Goal: Transaction & Acquisition: Download file/media

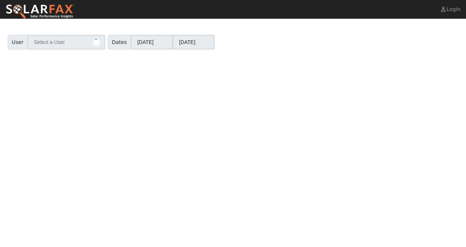
type input "[PERSON_NAME]"
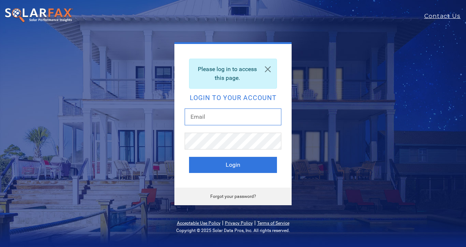
click at [209, 115] on input "text" at bounding box center [233, 117] width 97 height 17
type input "d.macdonneil@sunsolarelectric.org"
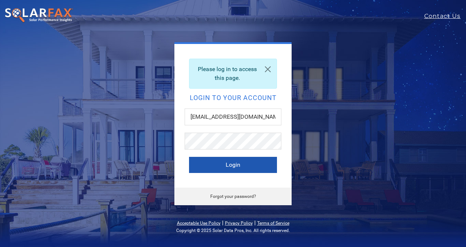
click at [231, 167] on button "Login" at bounding box center [233, 165] width 88 height 16
click at [228, 161] on button "Login" at bounding box center [233, 165] width 88 height 16
click at [233, 166] on button "Login" at bounding box center [233, 165] width 88 height 16
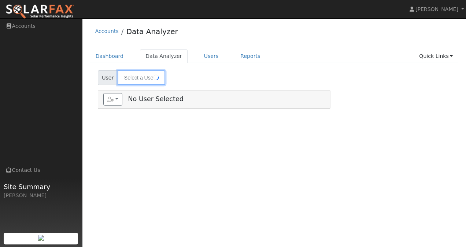
type input "[PERSON_NAME]"
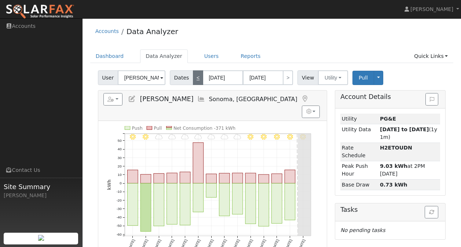
click at [195, 79] on link "<" at bounding box center [198, 77] width 10 height 15
type input "[DATE]"
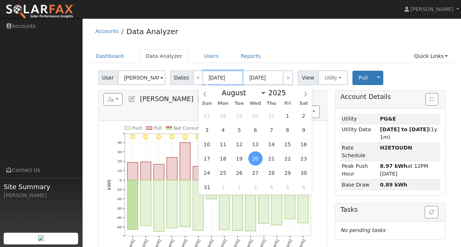
click at [234, 78] on input "[DATE]" at bounding box center [223, 77] width 40 height 15
click at [287, 90] on span at bounding box center [289, 91] width 5 height 4
click at [287, 94] on span at bounding box center [289, 95] width 5 height 4
type input "2024"
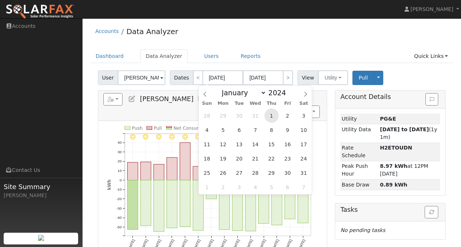
click at [271, 115] on span "1" at bounding box center [271, 116] width 14 height 14
type input "[DATE]"
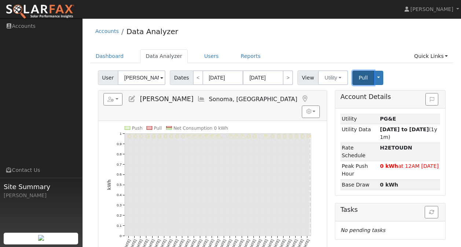
click at [359, 79] on span "Pull" at bounding box center [363, 78] width 9 height 6
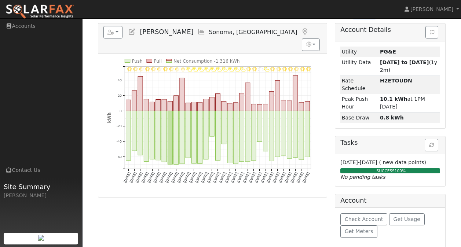
scroll to position [67, 0]
click at [395, 216] on span "Get Usage" at bounding box center [406, 219] width 27 height 6
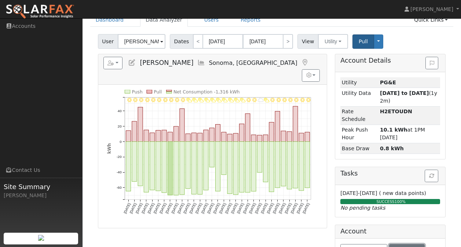
scroll to position [37, 0]
click at [309, 72] on icon "button" at bounding box center [308, 74] width 5 height 5
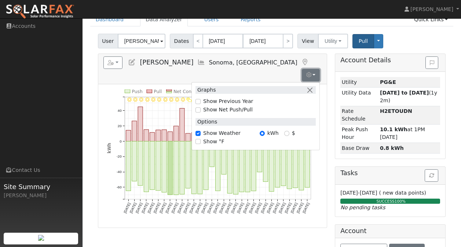
click at [309, 72] on icon "button" at bounding box center [308, 74] width 5 height 5
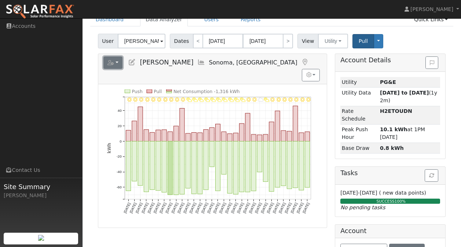
click at [110, 63] on icon "button" at bounding box center [110, 62] width 7 height 5
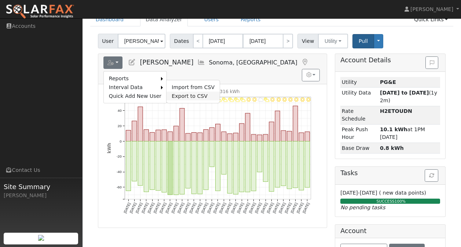
click at [175, 94] on link "Export to CSV" at bounding box center [192, 96] width 53 height 9
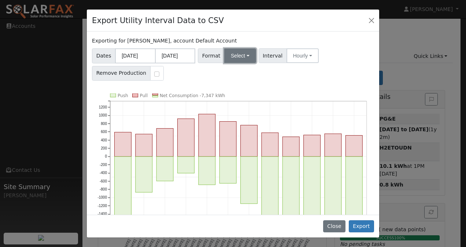
click at [242, 56] on button "Select" at bounding box center [240, 55] width 32 height 15
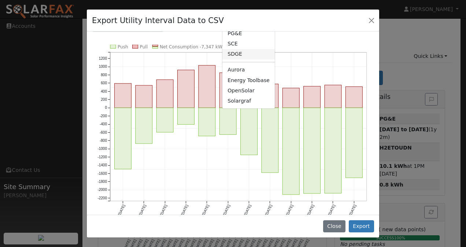
scroll to position [57, 0]
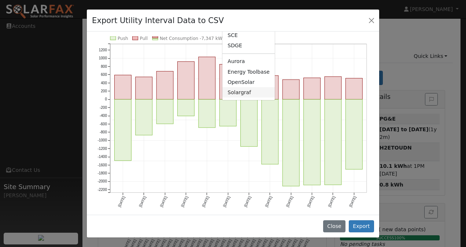
click at [239, 93] on link "Solargraf" at bounding box center [249, 92] width 52 height 10
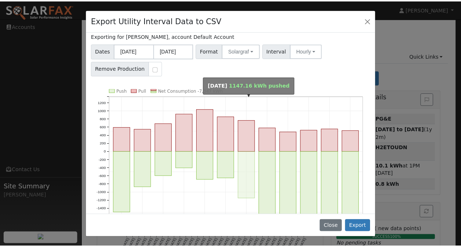
scroll to position [0, 0]
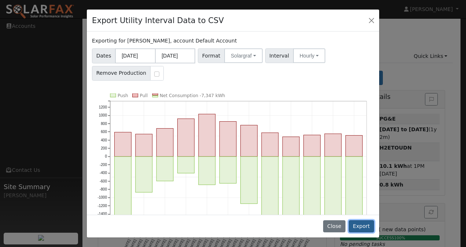
click at [364, 227] on button "Export" at bounding box center [361, 226] width 25 height 12
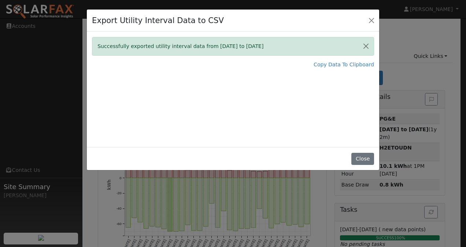
click at [205, 75] on div "Successfully exported utility interval data from [DATE] to [DATE] Copy Data To …" at bounding box center [233, 89] width 293 height 115
click at [369, 19] on button "Close" at bounding box center [372, 20] width 10 height 10
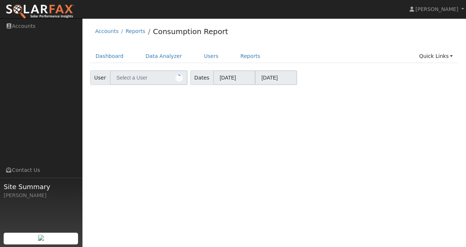
type input "[PERSON_NAME]"
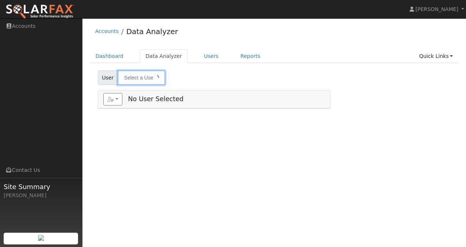
type input "Lisa Nelson"
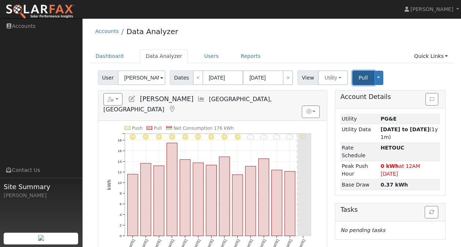
click at [359, 79] on span "Pull" at bounding box center [363, 78] width 9 height 6
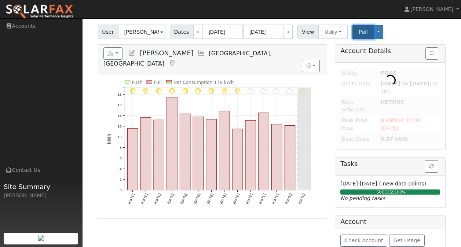
scroll to position [59, 0]
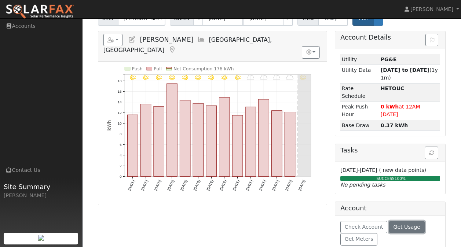
click at [398, 224] on span "Get Usage" at bounding box center [406, 227] width 27 height 6
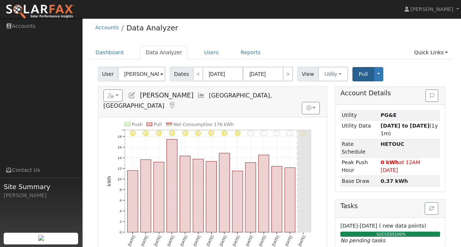
scroll to position [0, 0]
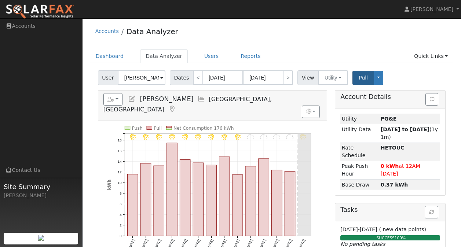
click at [387, 18] on nav "Dave Macdonneil Dave Macdonneil Profile Help Center Terms Of Service See What's…" at bounding box center [230, 9] width 461 height 19
click at [388, 36] on div "Accounts Data Analyzer" at bounding box center [271, 33] width 363 height 22
